Goal: Task Accomplishment & Management: Manage account settings

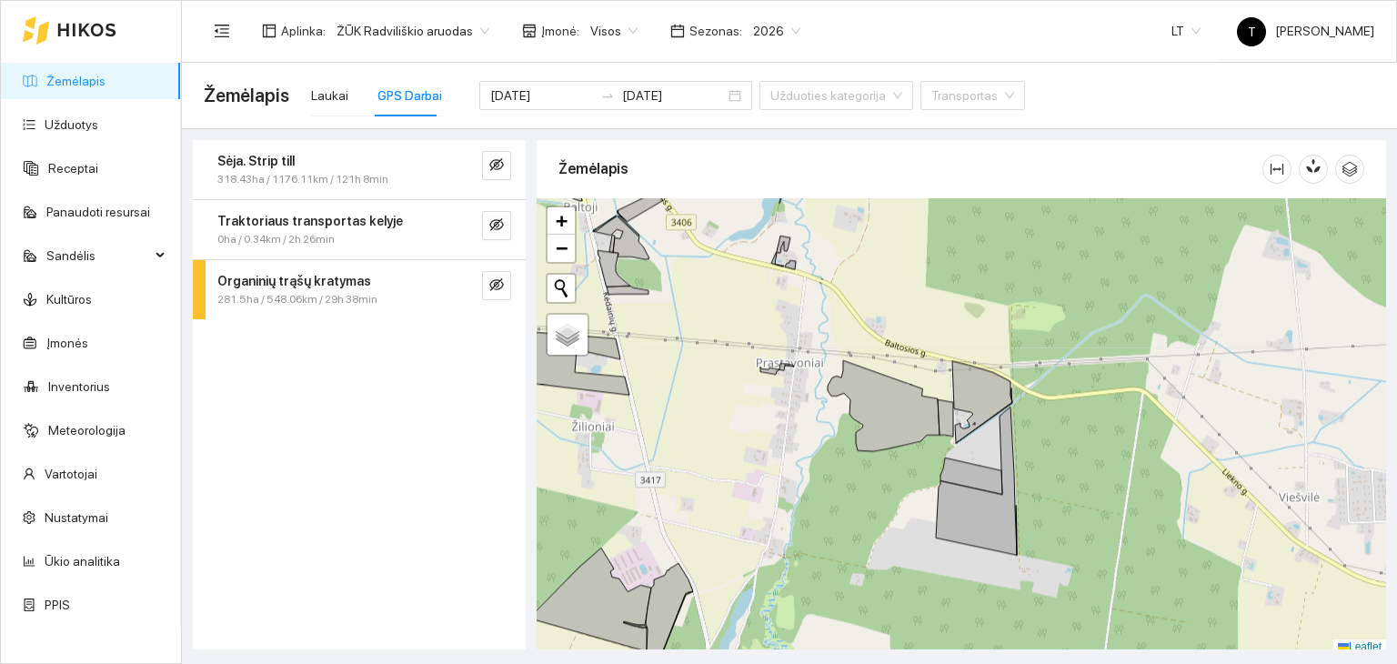
scroll to position [5, 0]
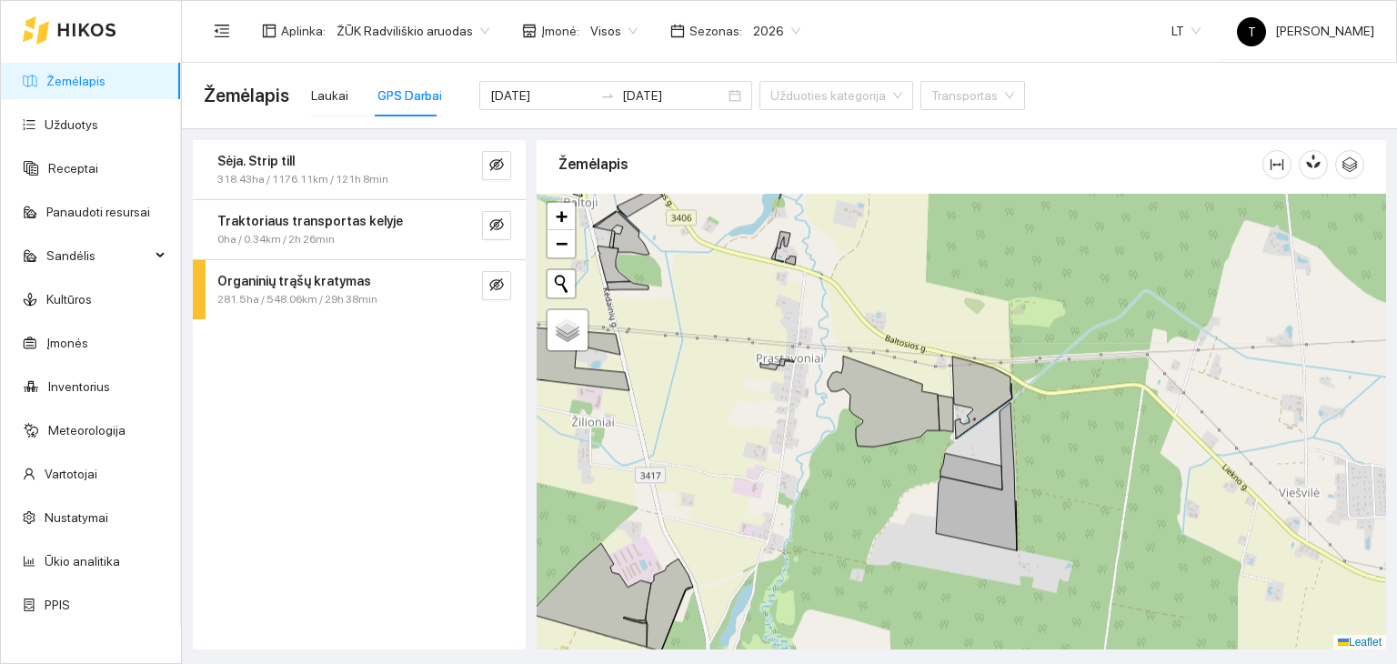
click at [90, 78] on link "Žemėlapis" at bounding box center [75, 81] width 59 height 15
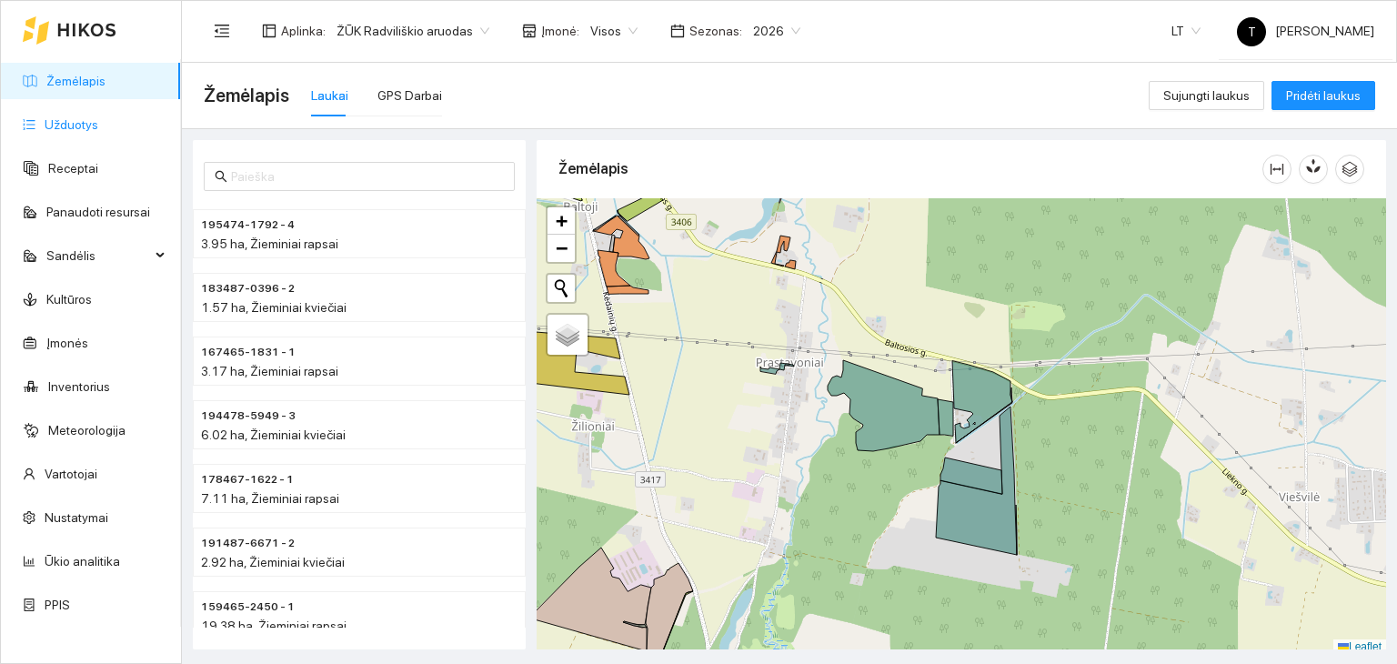
click at [85, 125] on link "Užduotys" at bounding box center [72, 124] width 54 height 15
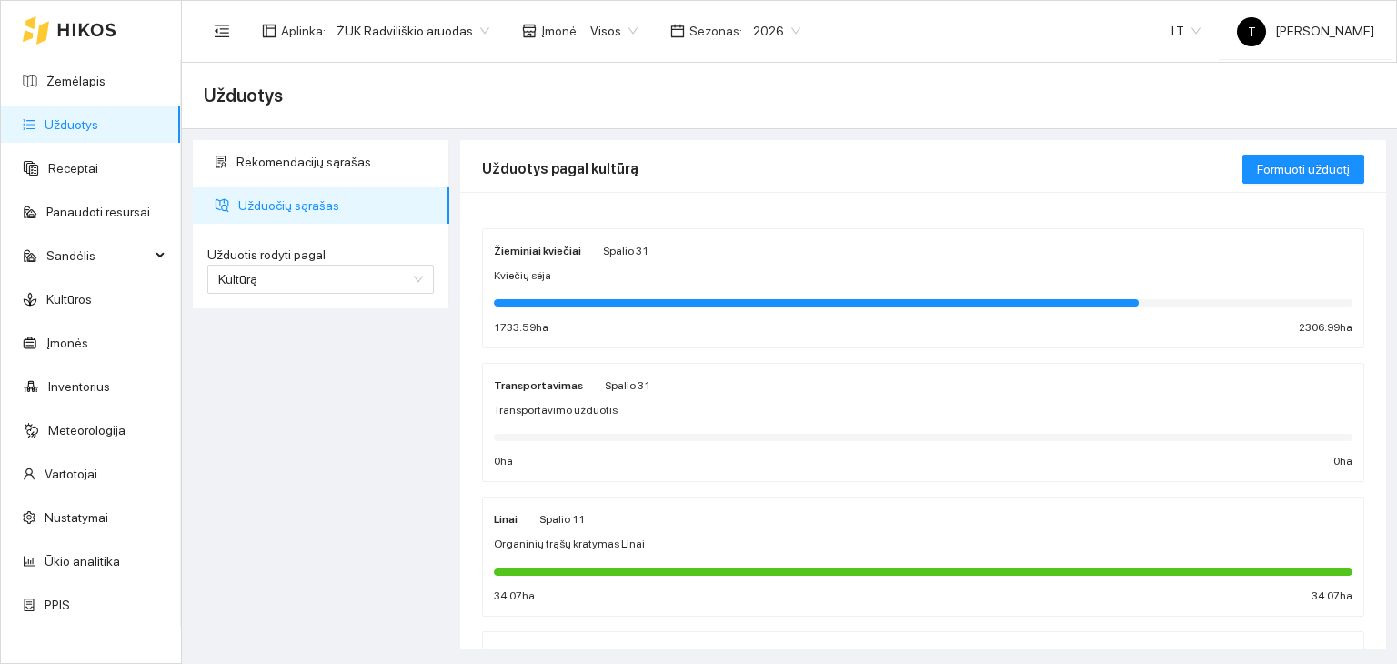
click at [618, 250] on span "Spalio 31" at bounding box center [625, 251] width 45 height 13
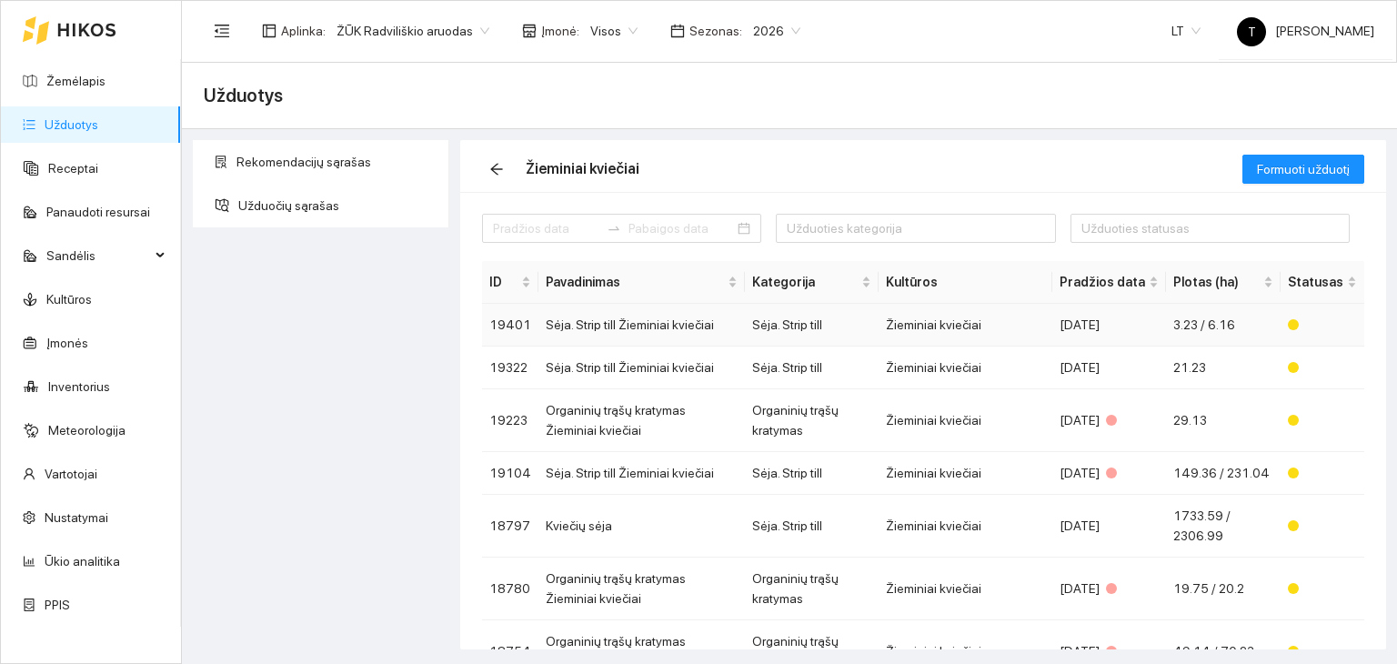
click at [844, 328] on td "Sėja. Strip till" at bounding box center [812, 325] width 135 height 43
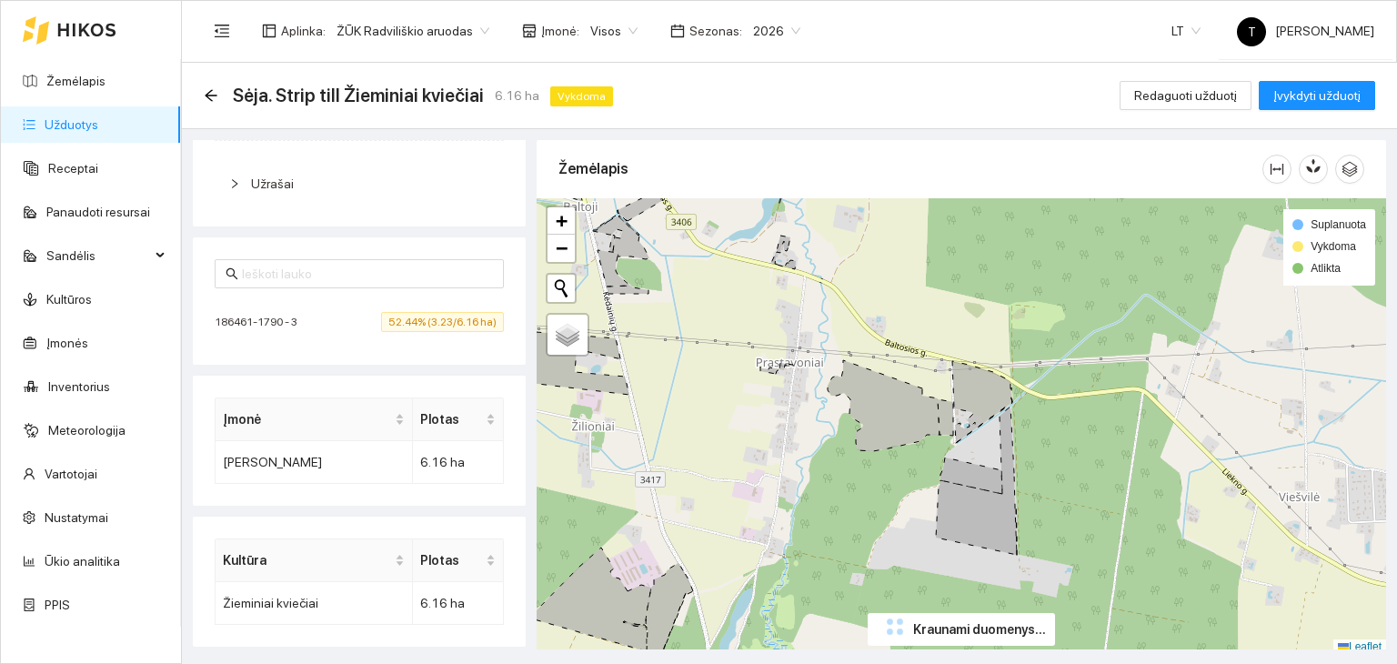
scroll to position [420, 0]
click at [442, 321] on span "52.44% (3.23/6.16 ha)" at bounding box center [442, 321] width 123 height 20
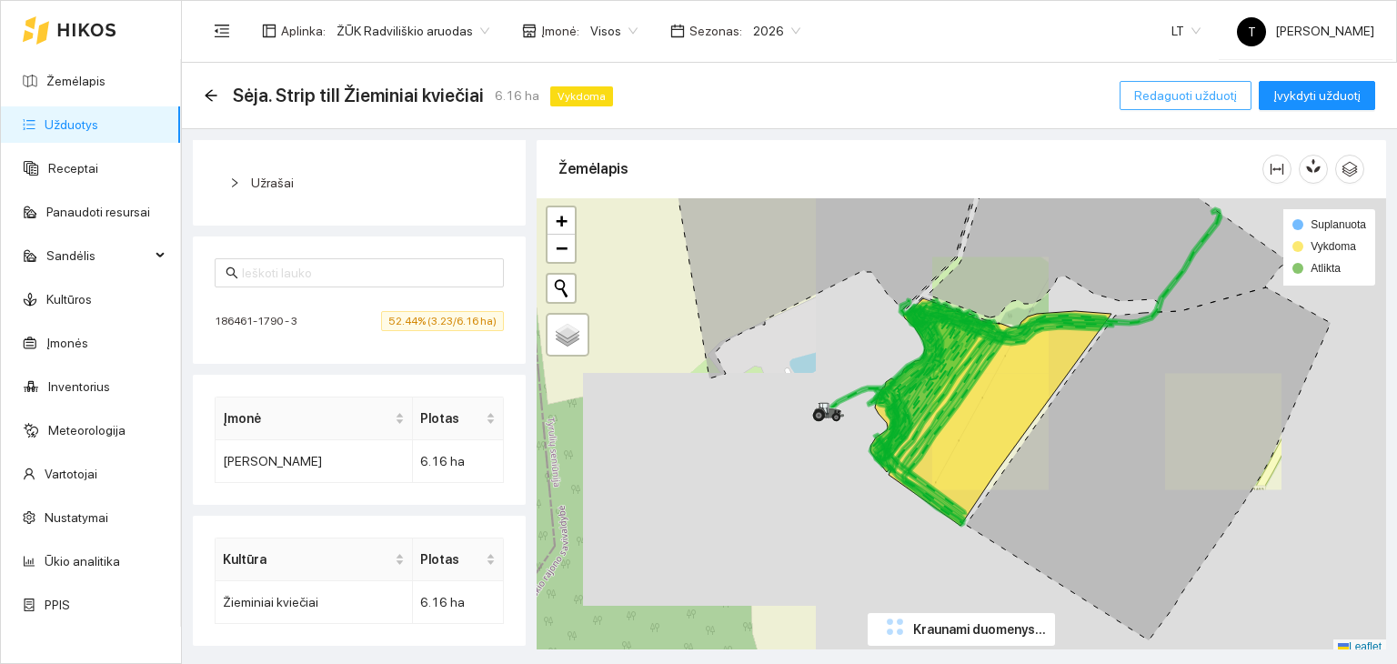
click at [1213, 104] on span "Redaguoti užduotį" at bounding box center [1185, 95] width 103 height 20
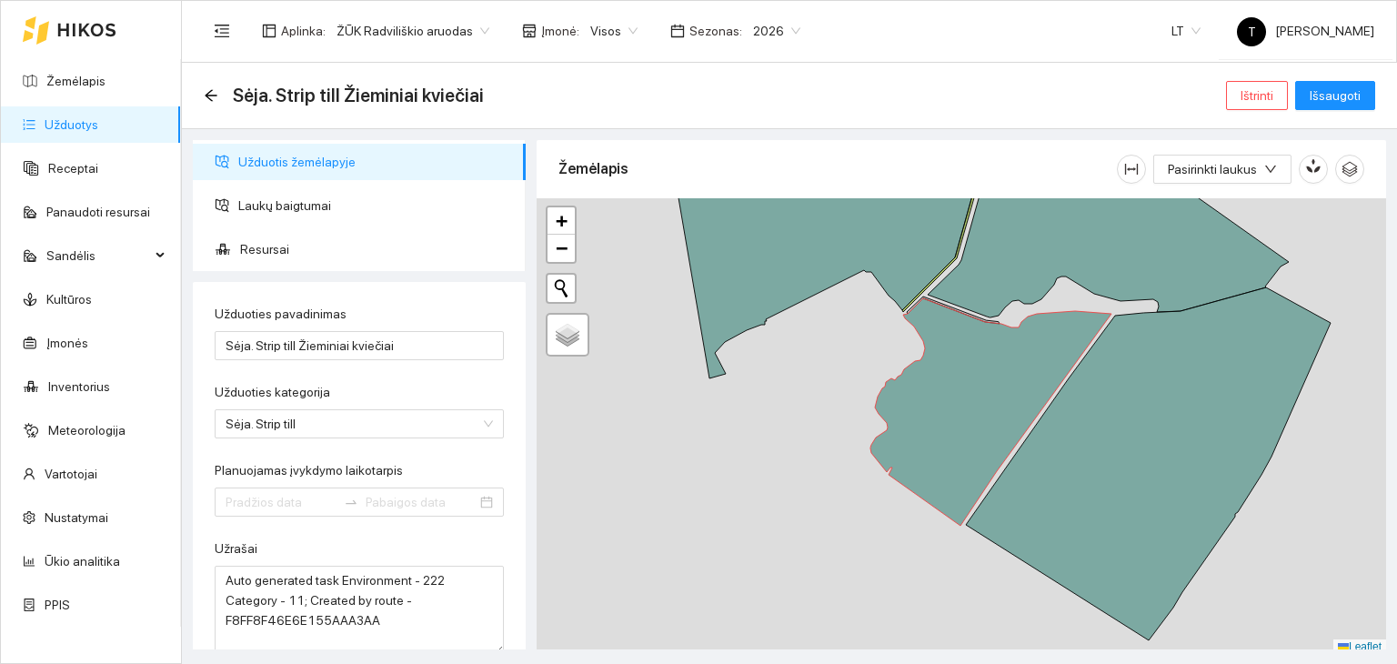
type input "[DATE]"
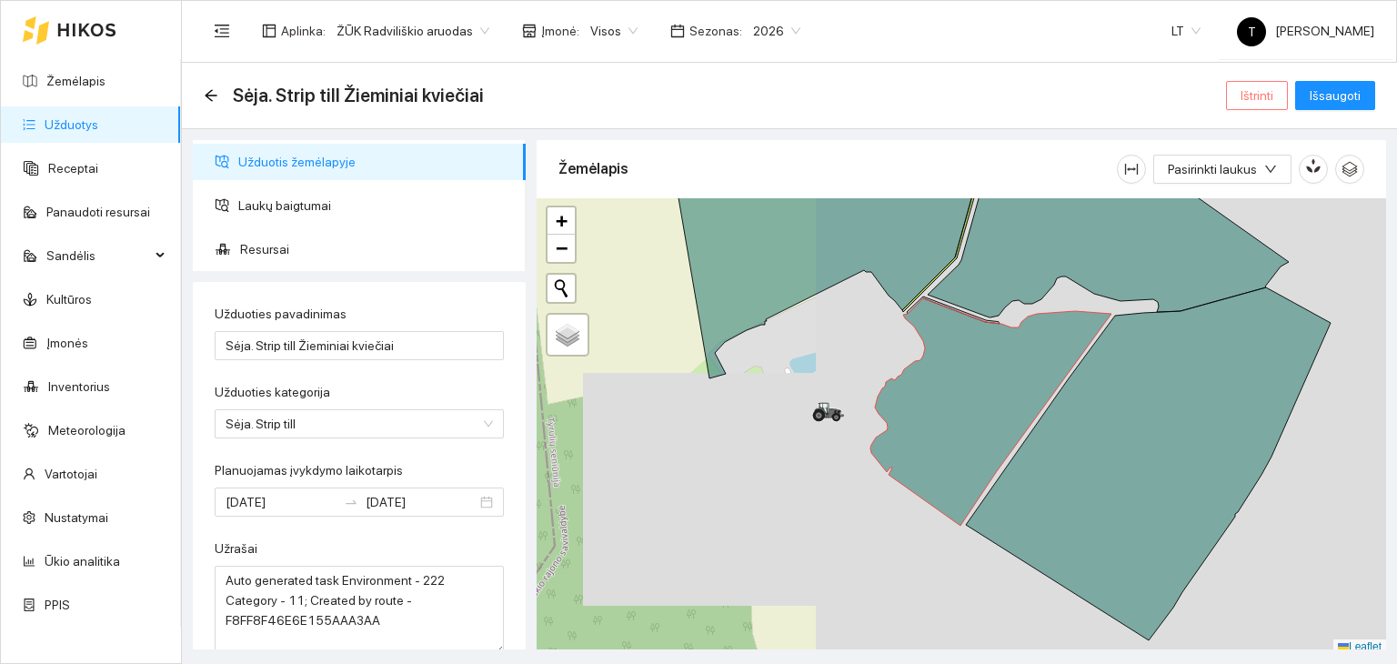
click at [1242, 90] on button "Ištrinti" at bounding box center [1257, 95] width 62 height 29
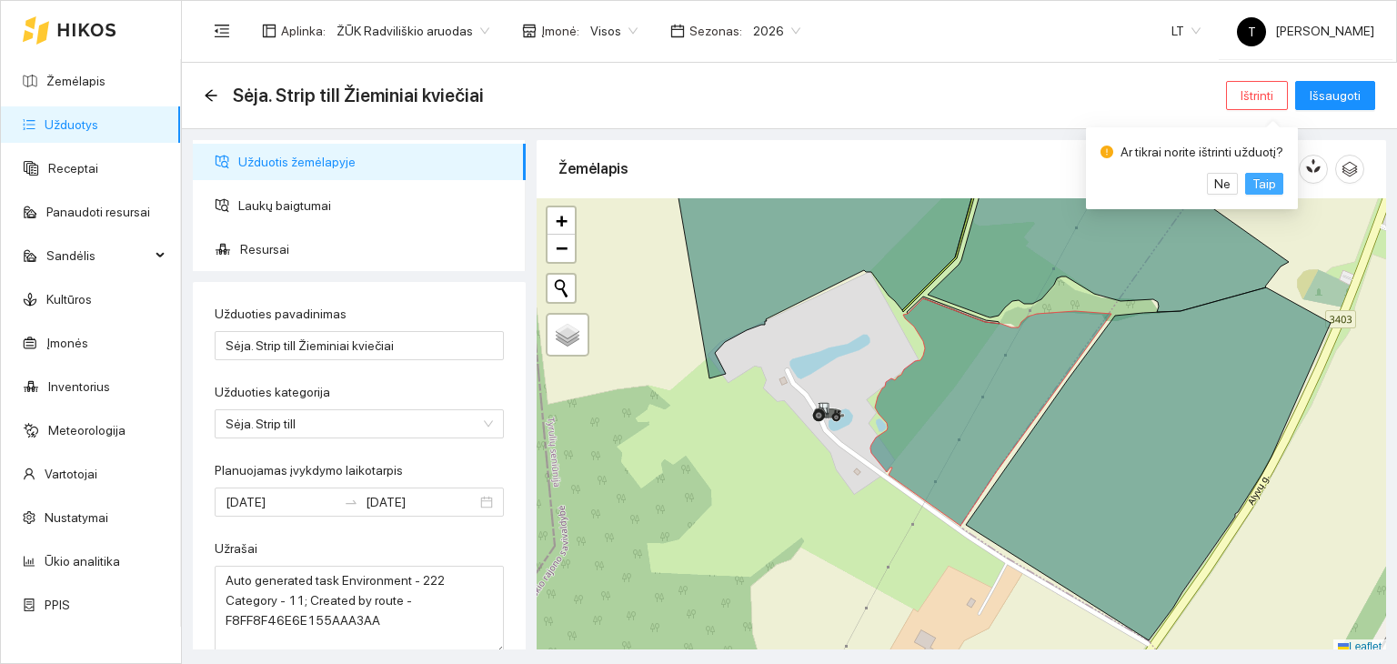
click at [1252, 184] on span "Taip" at bounding box center [1264, 184] width 24 height 20
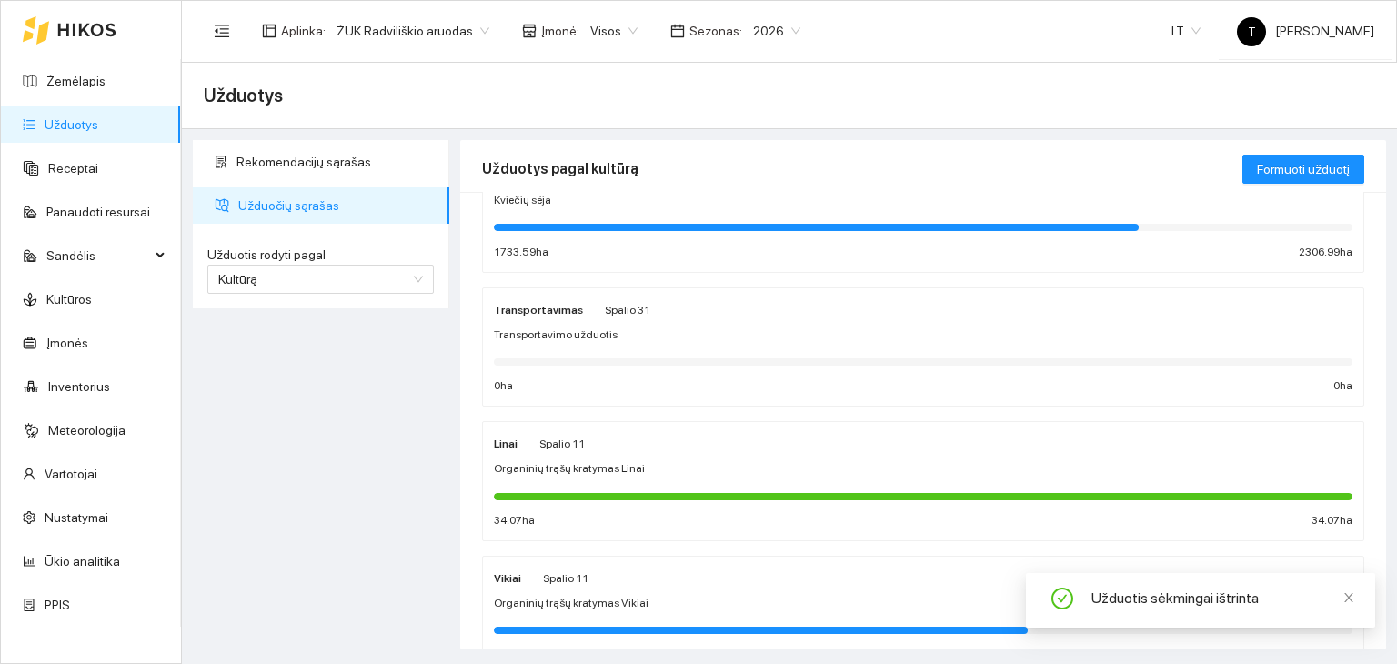
scroll to position [182, 0]
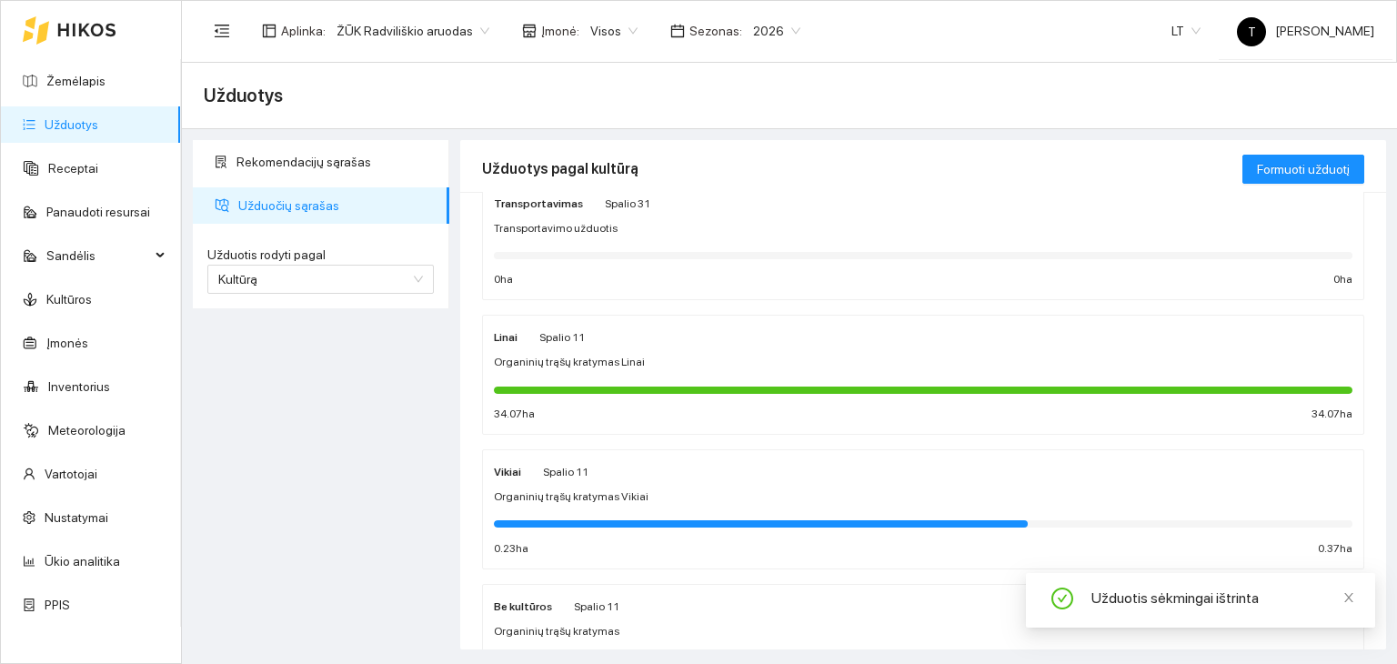
click at [676, 350] on div "Linai [DATE] Organinių trąšų kratymas Linai 34.07 ha 34.07 ha" at bounding box center [923, 374] width 858 height 96
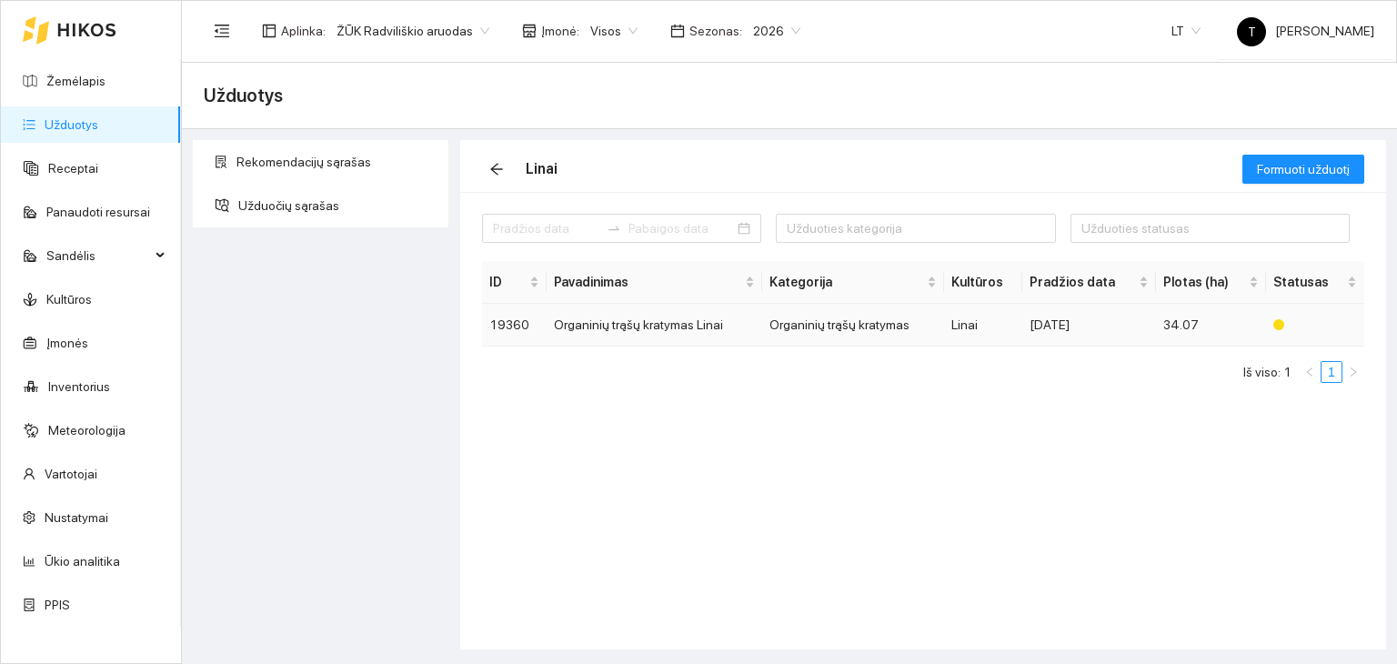
click at [1139, 321] on div "[DATE]" at bounding box center [1088, 325] width 119 height 20
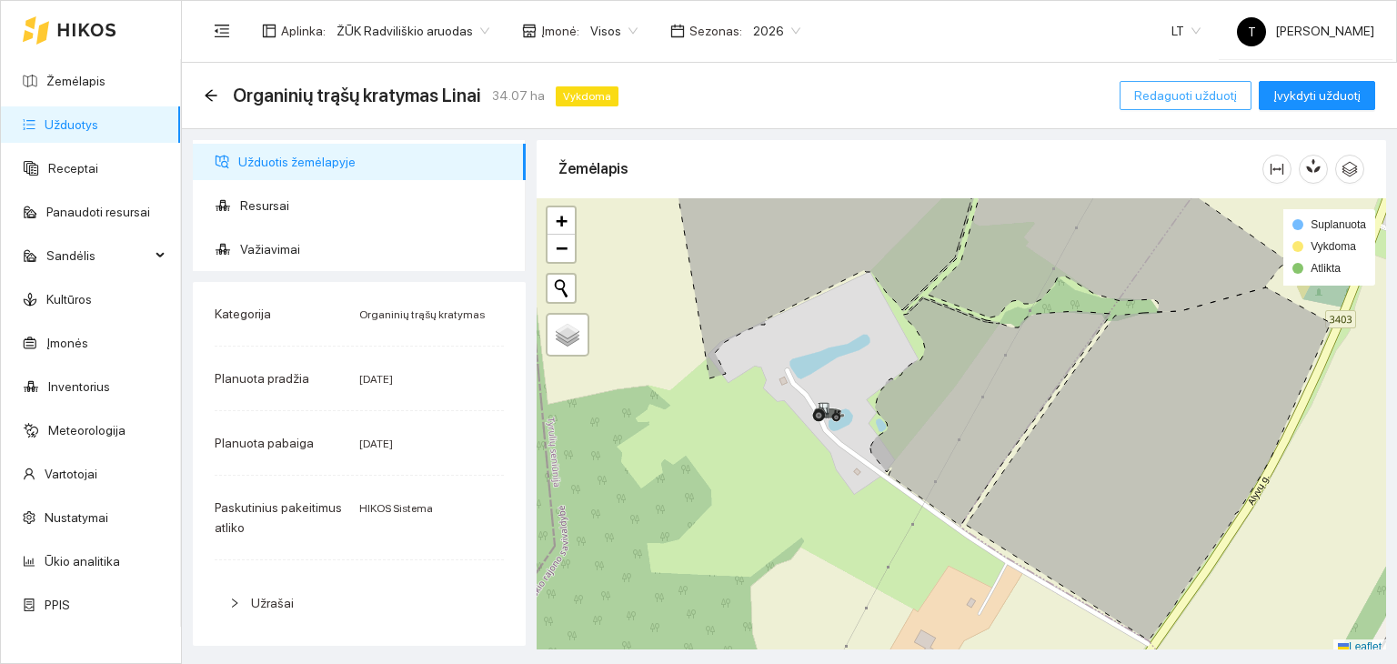
click at [1185, 88] on span "Redaguoti užduotį" at bounding box center [1185, 95] width 103 height 20
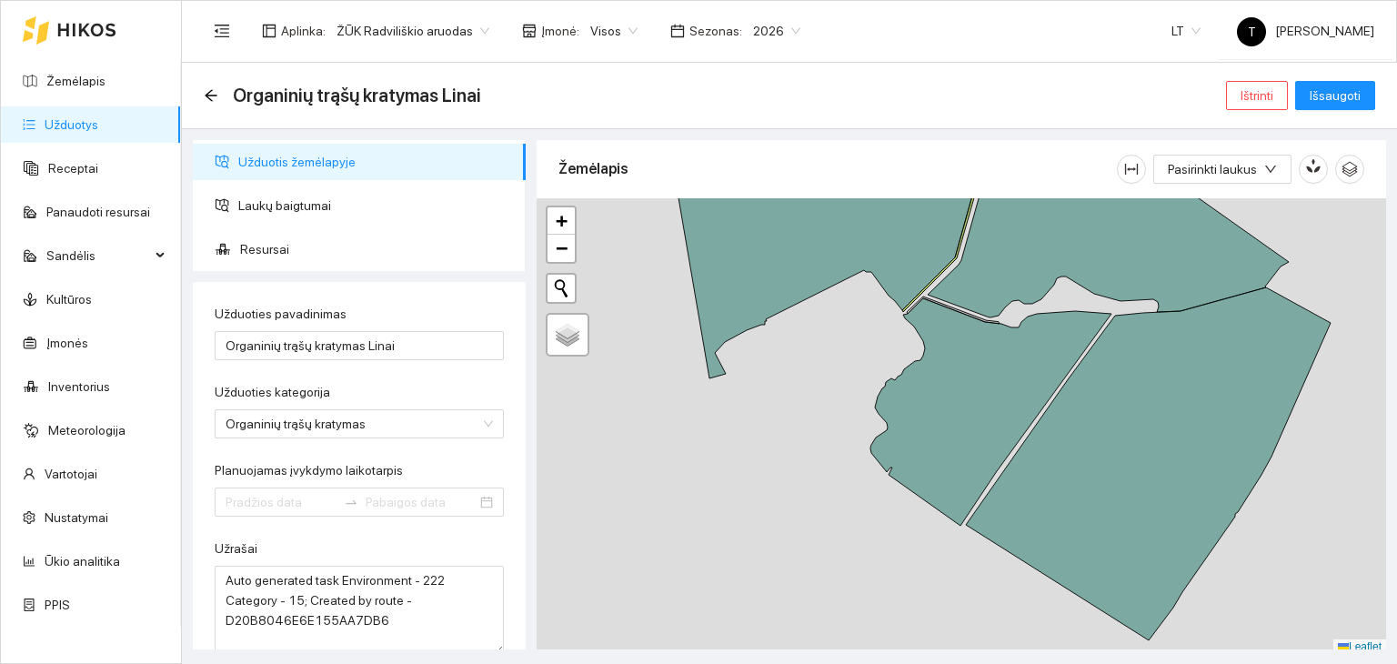
type input "[DATE]"
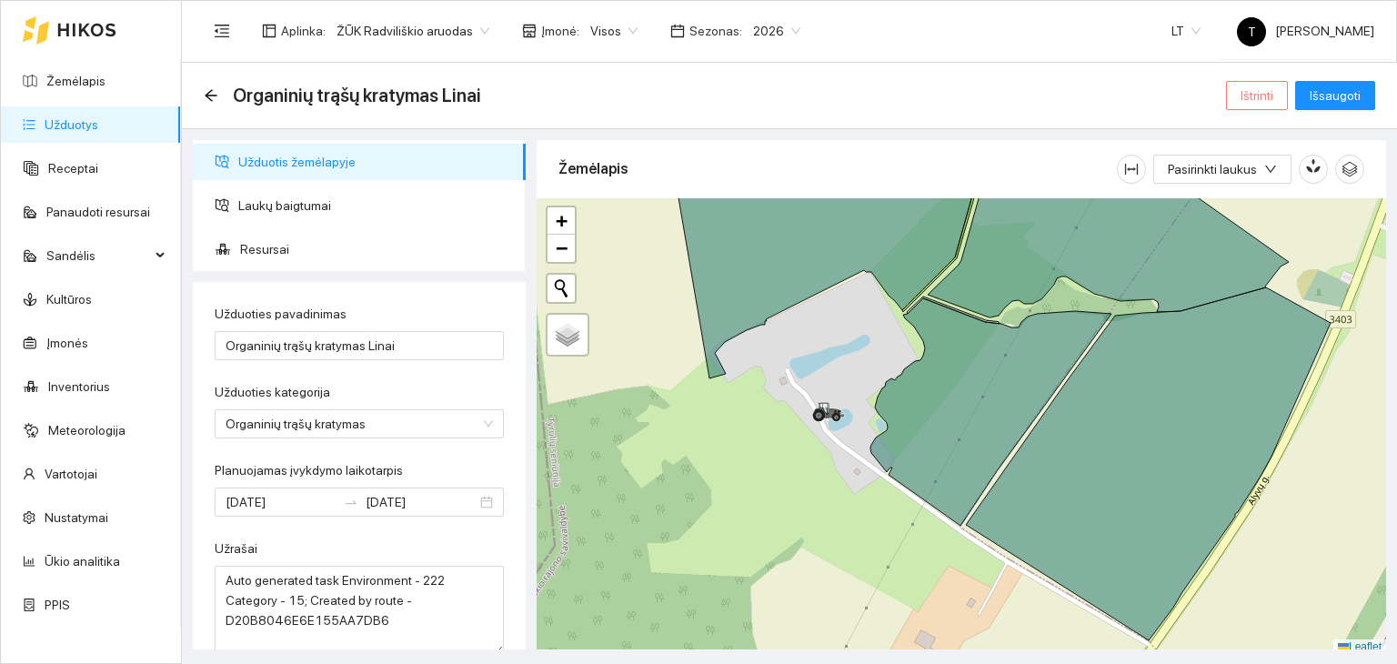
click at [1256, 95] on span "Ištrinti" at bounding box center [1256, 95] width 33 height 20
click at [1257, 183] on span "Taip" at bounding box center [1264, 184] width 24 height 20
